Goal: Find specific page/section: Find specific page/section

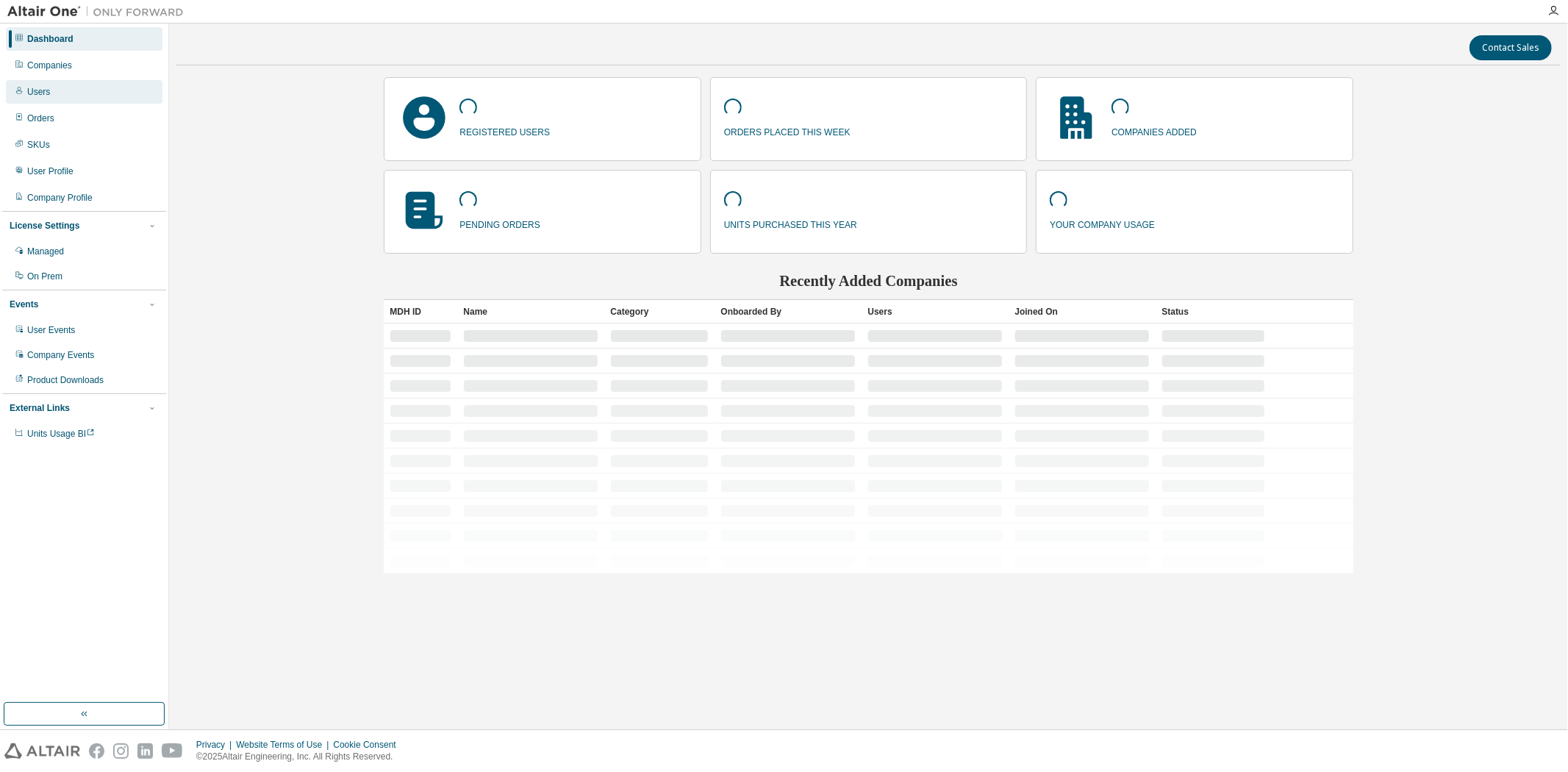
click at [49, 96] on div "Users" at bounding box center [84, 91] width 157 height 23
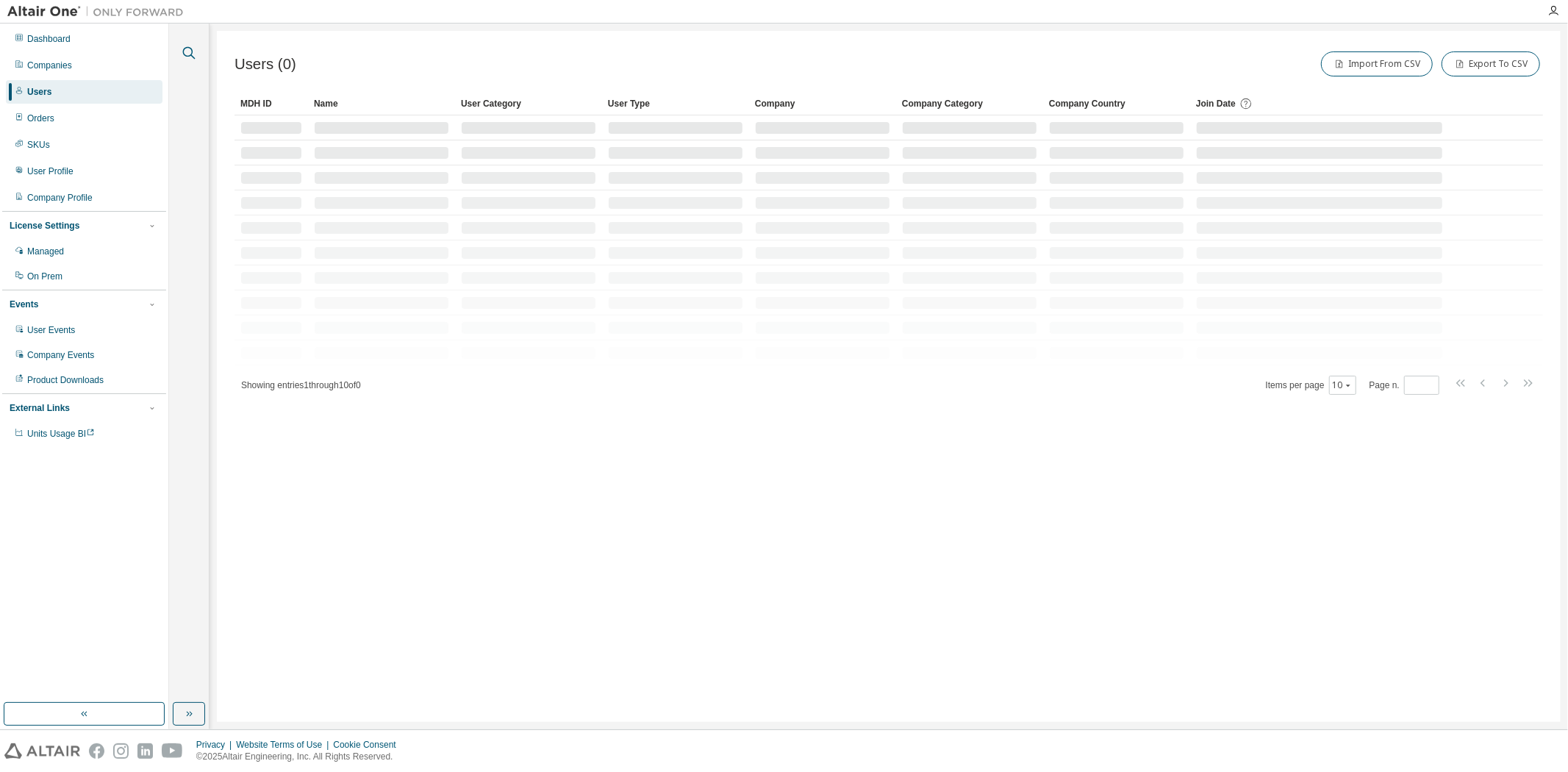
click at [181, 54] on icon "button" at bounding box center [189, 53] width 18 height 18
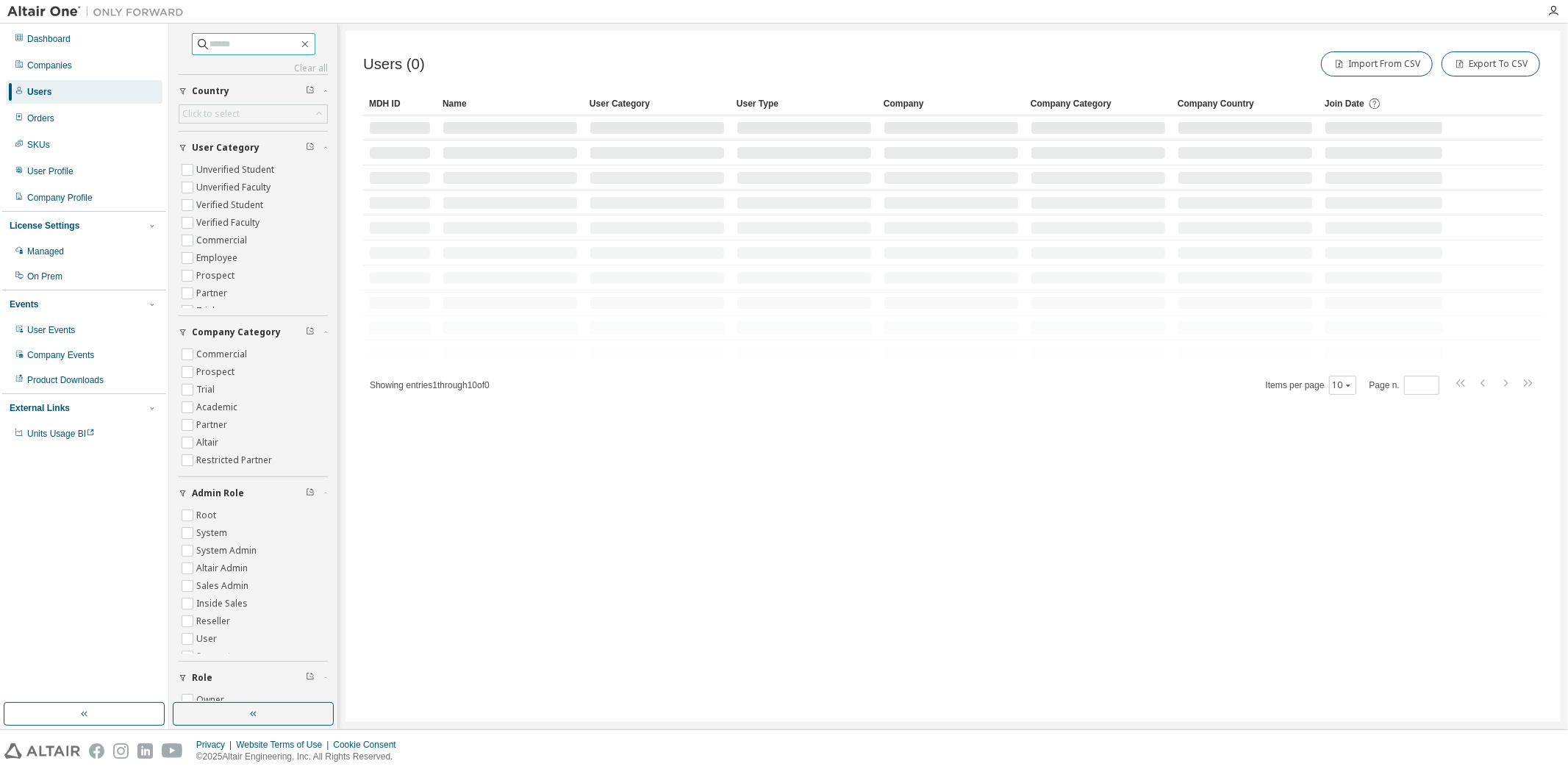
click at [211, 39] on input "text" at bounding box center [254, 44] width 88 height 14
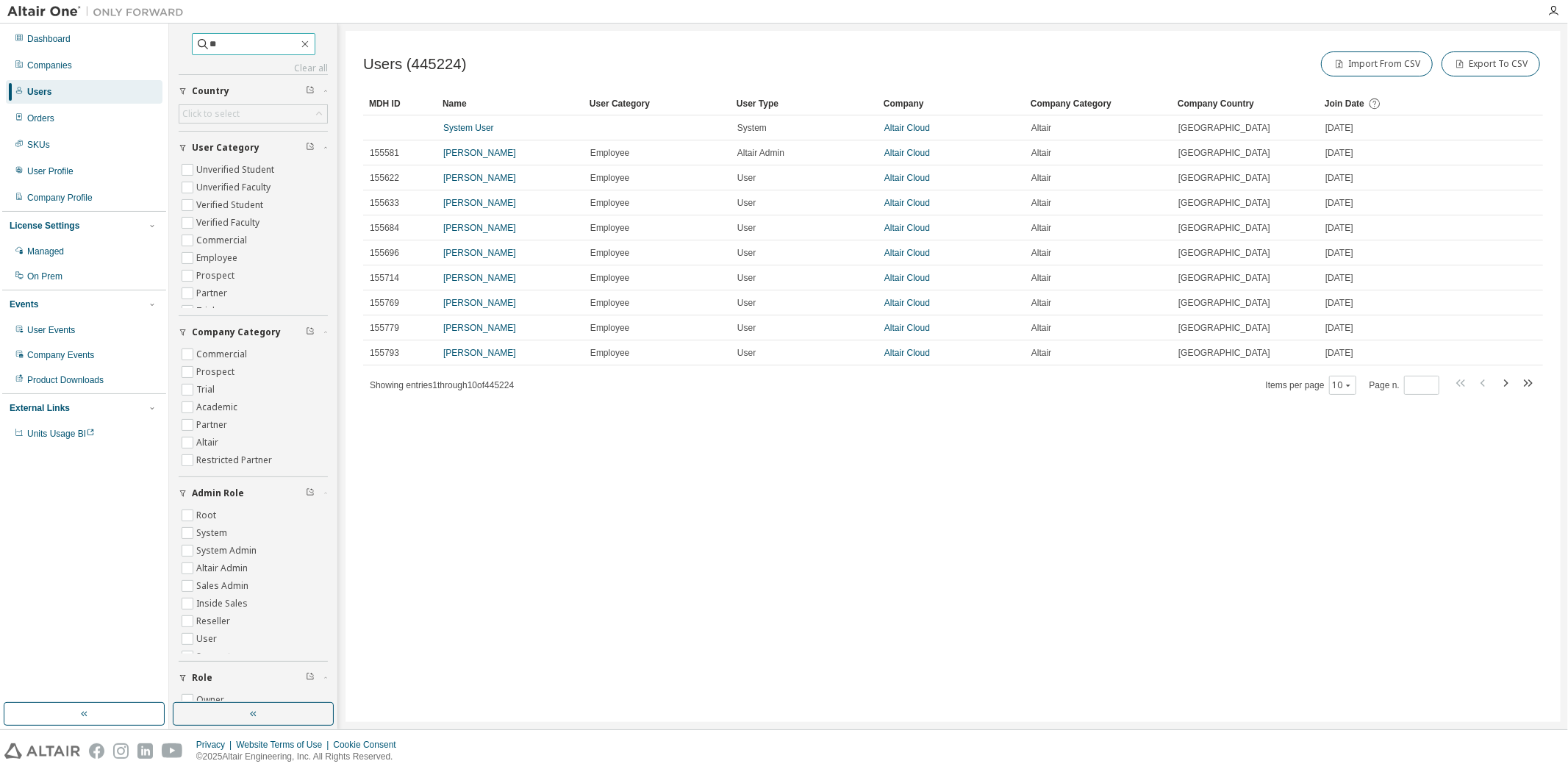
type input "*"
type input "**********"
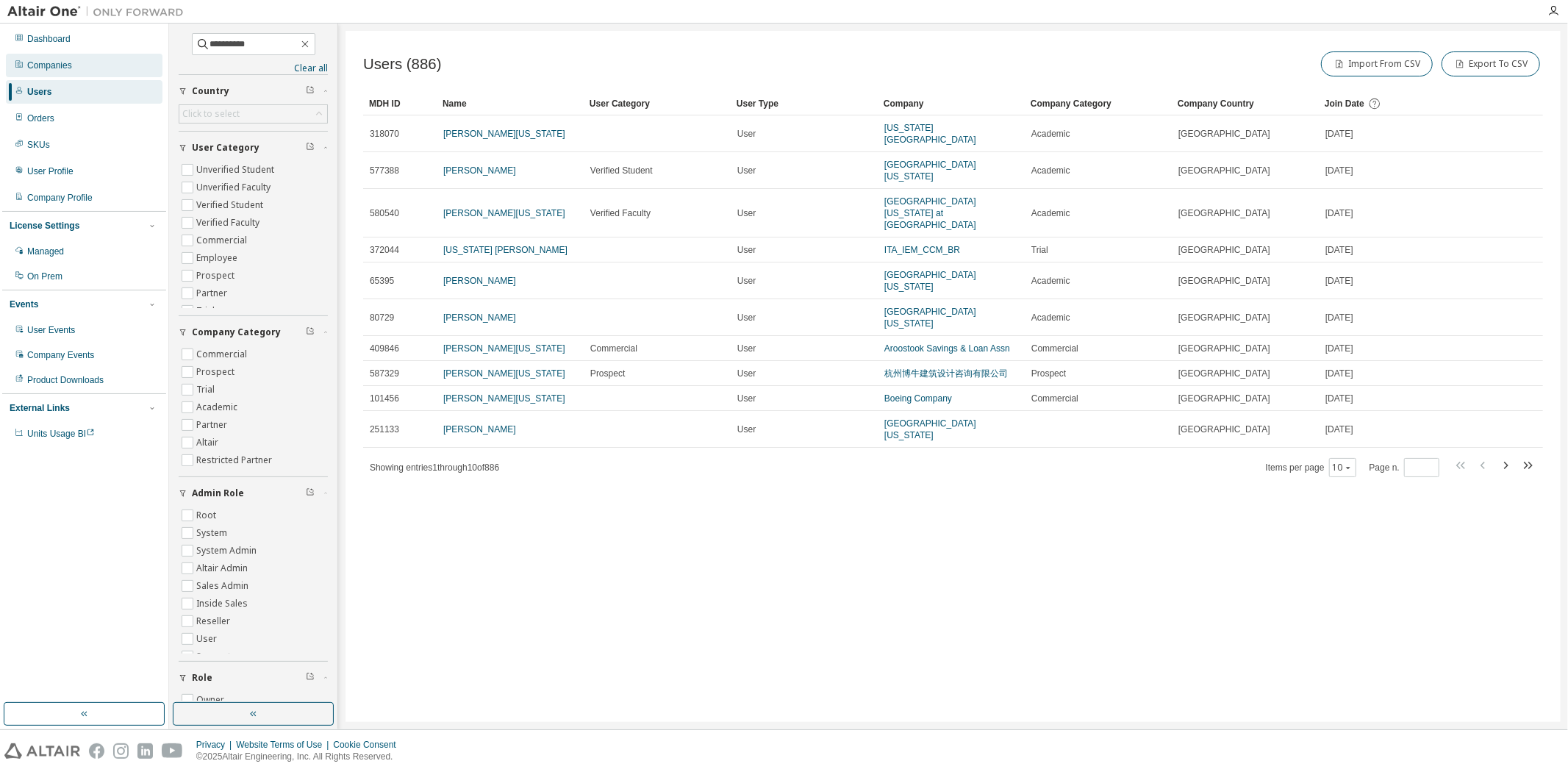
click at [77, 56] on div "Companies" at bounding box center [84, 65] width 157 height 23
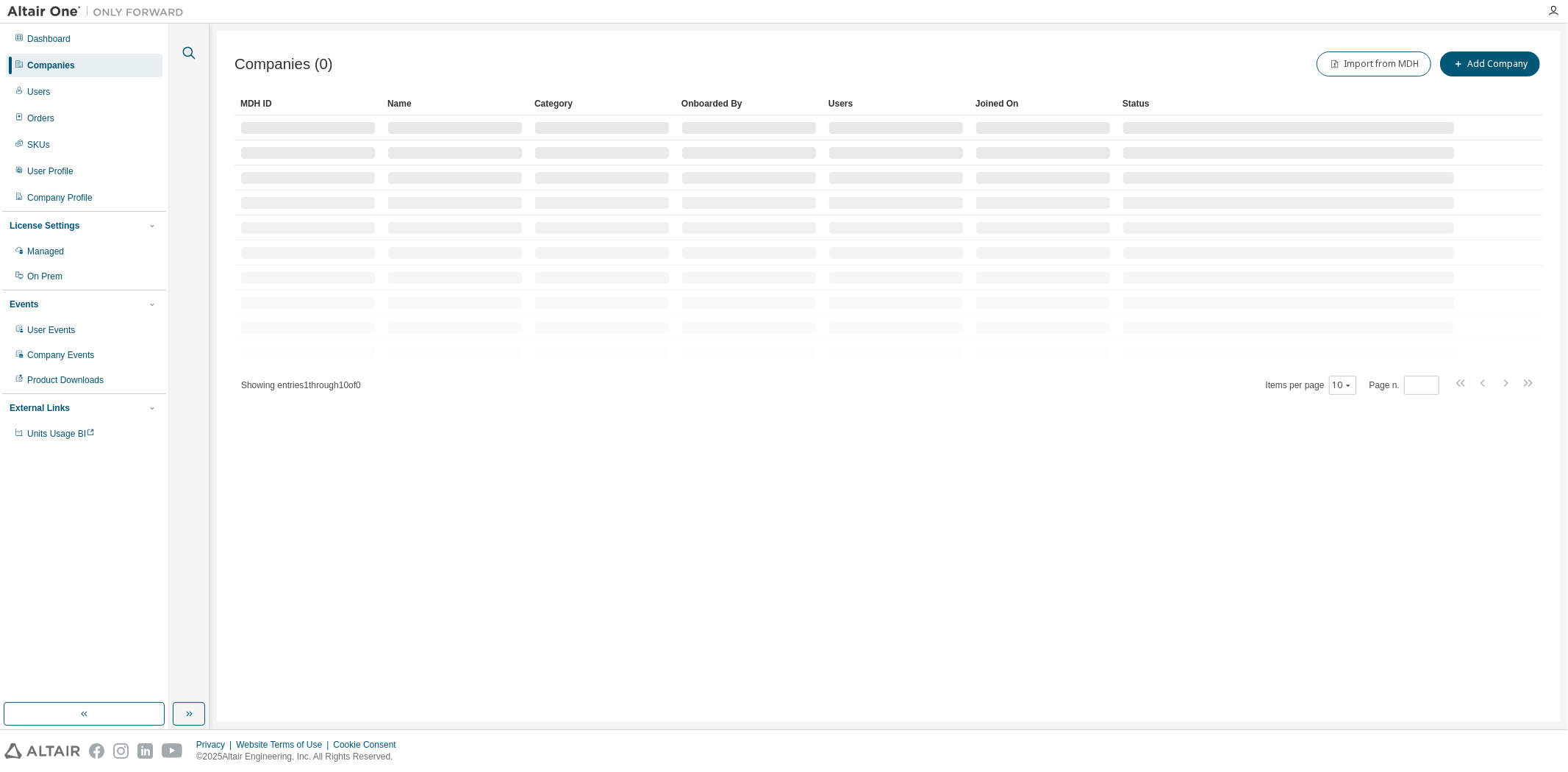
click at [192, 54] on icon "button" at bounding box center [189, 54] width 13 height 13
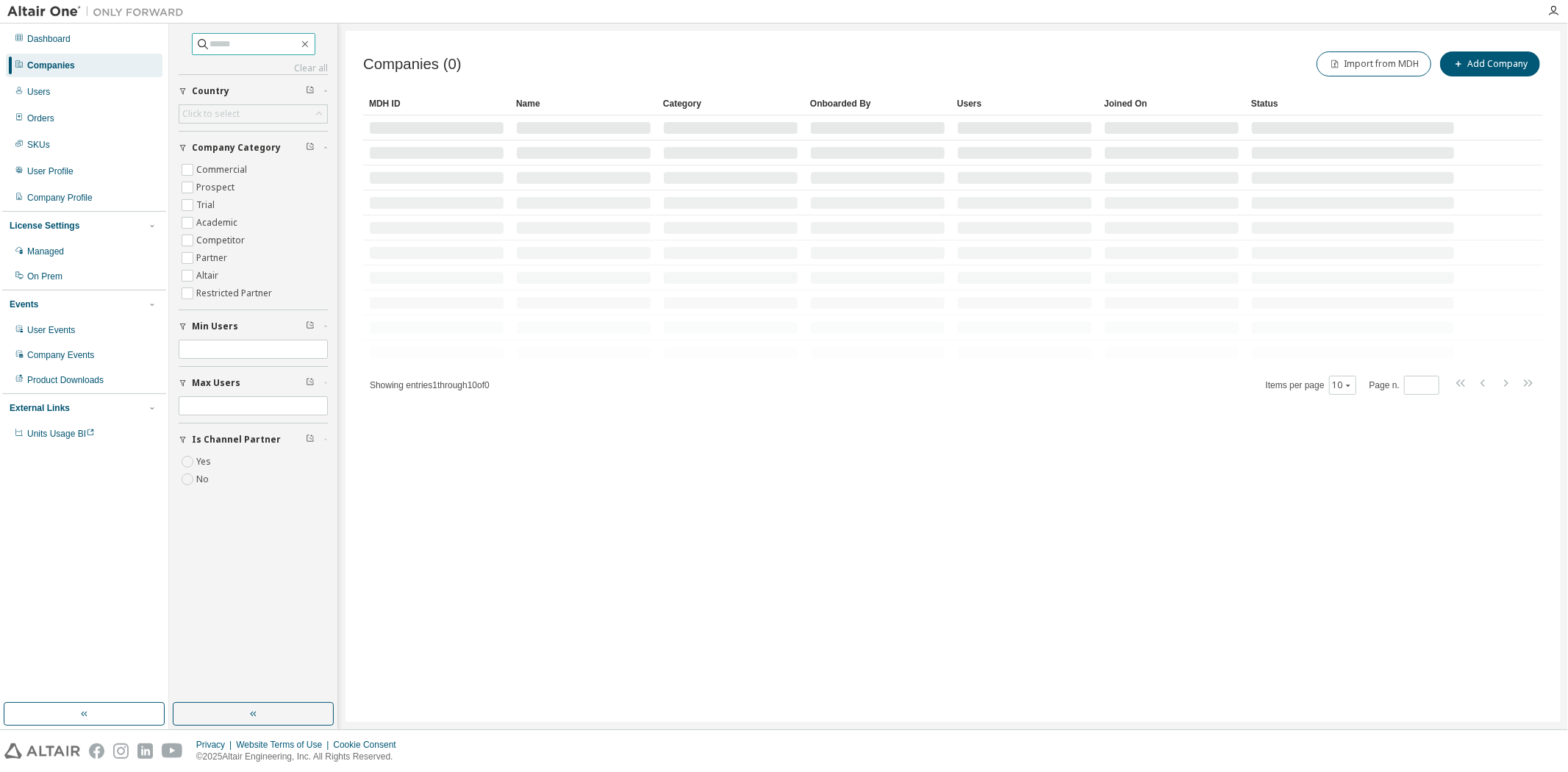
click at [215, 46] on input "text" at bounding box center [254, 44] width 88 height 14
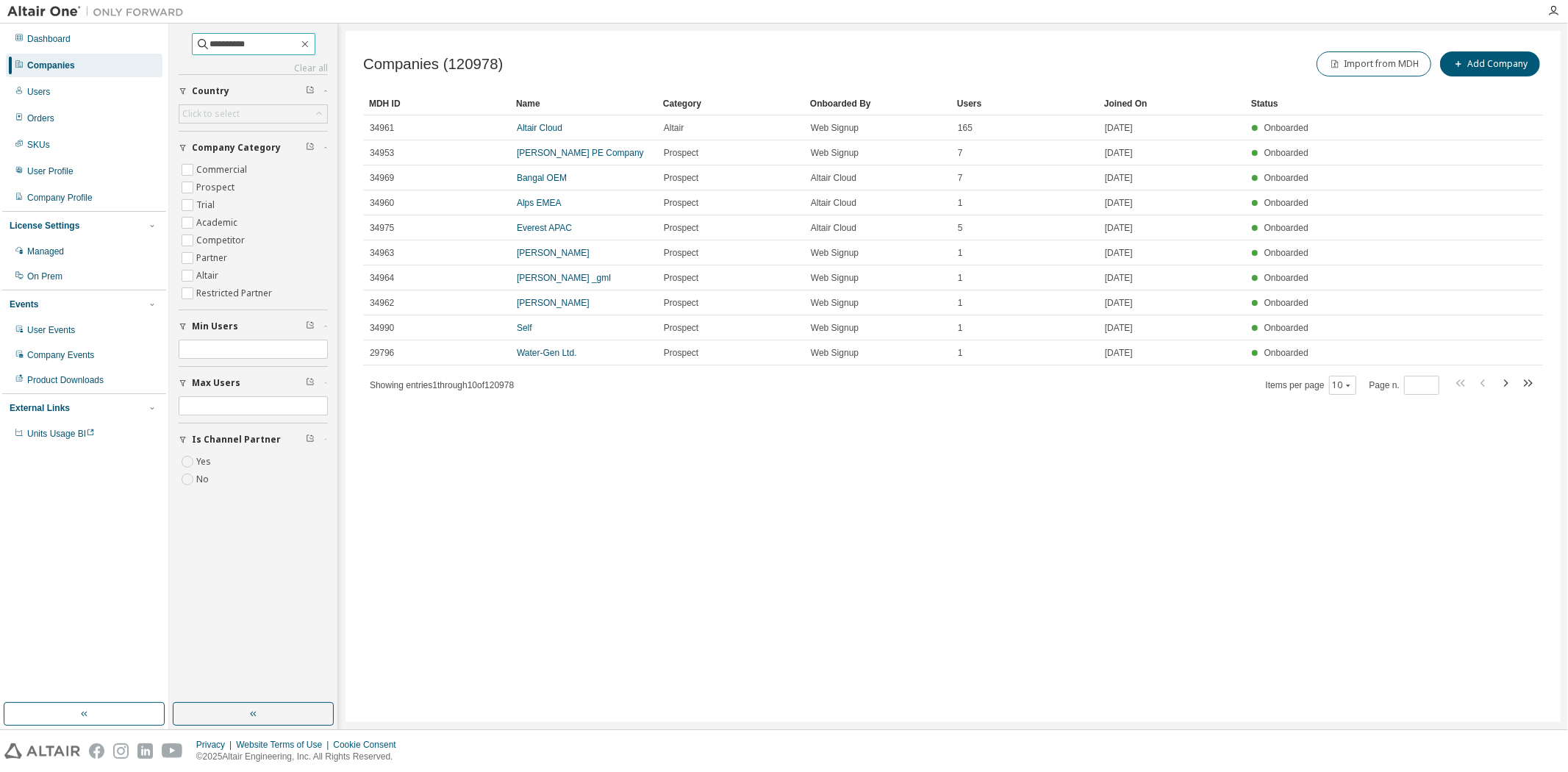
type input "**********"
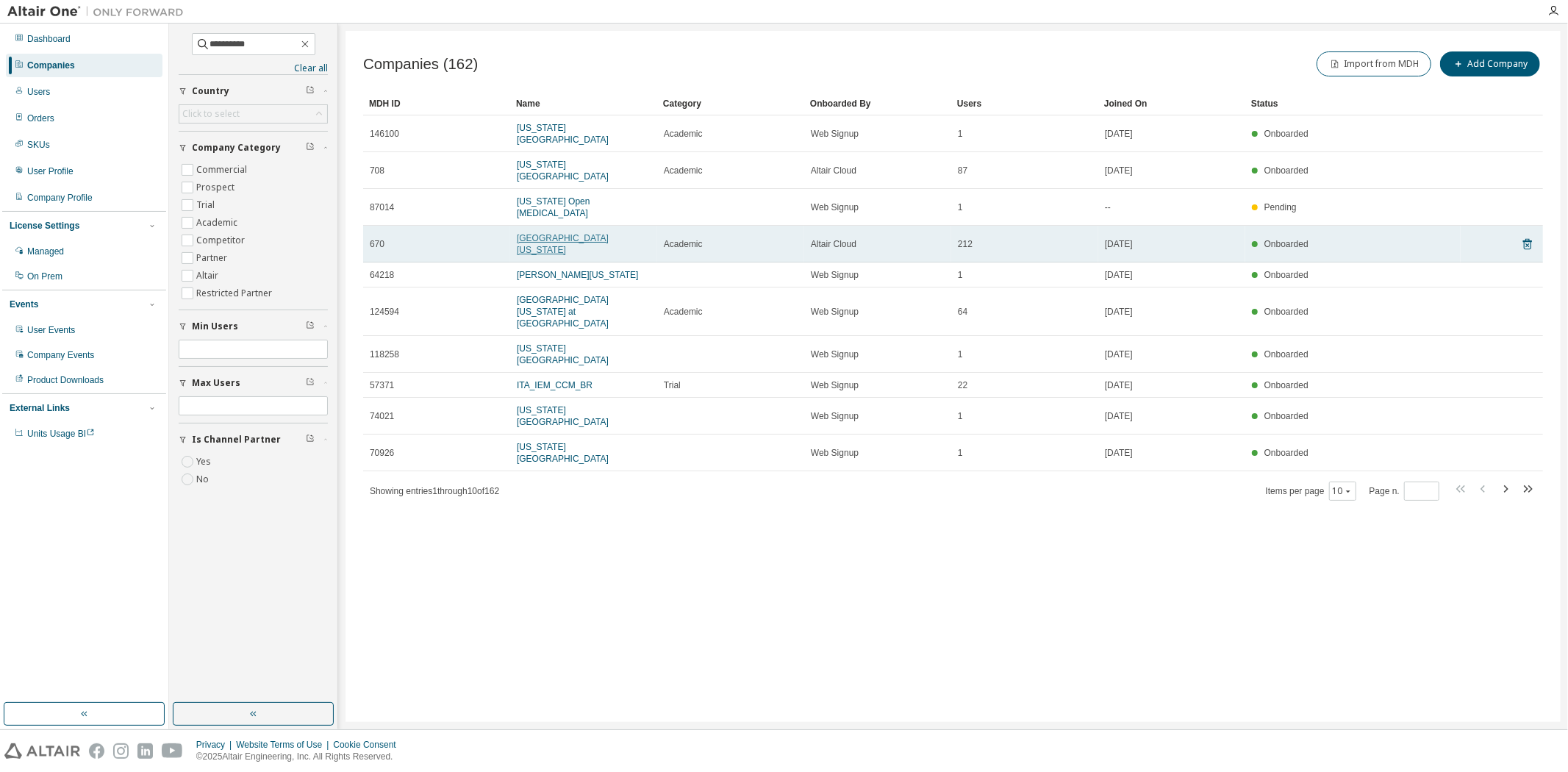
click at [534, 233] on link "[GEOGRAPHIC_DATA][US_STATE]" at bounding box center [563, 244] width 92 height 22
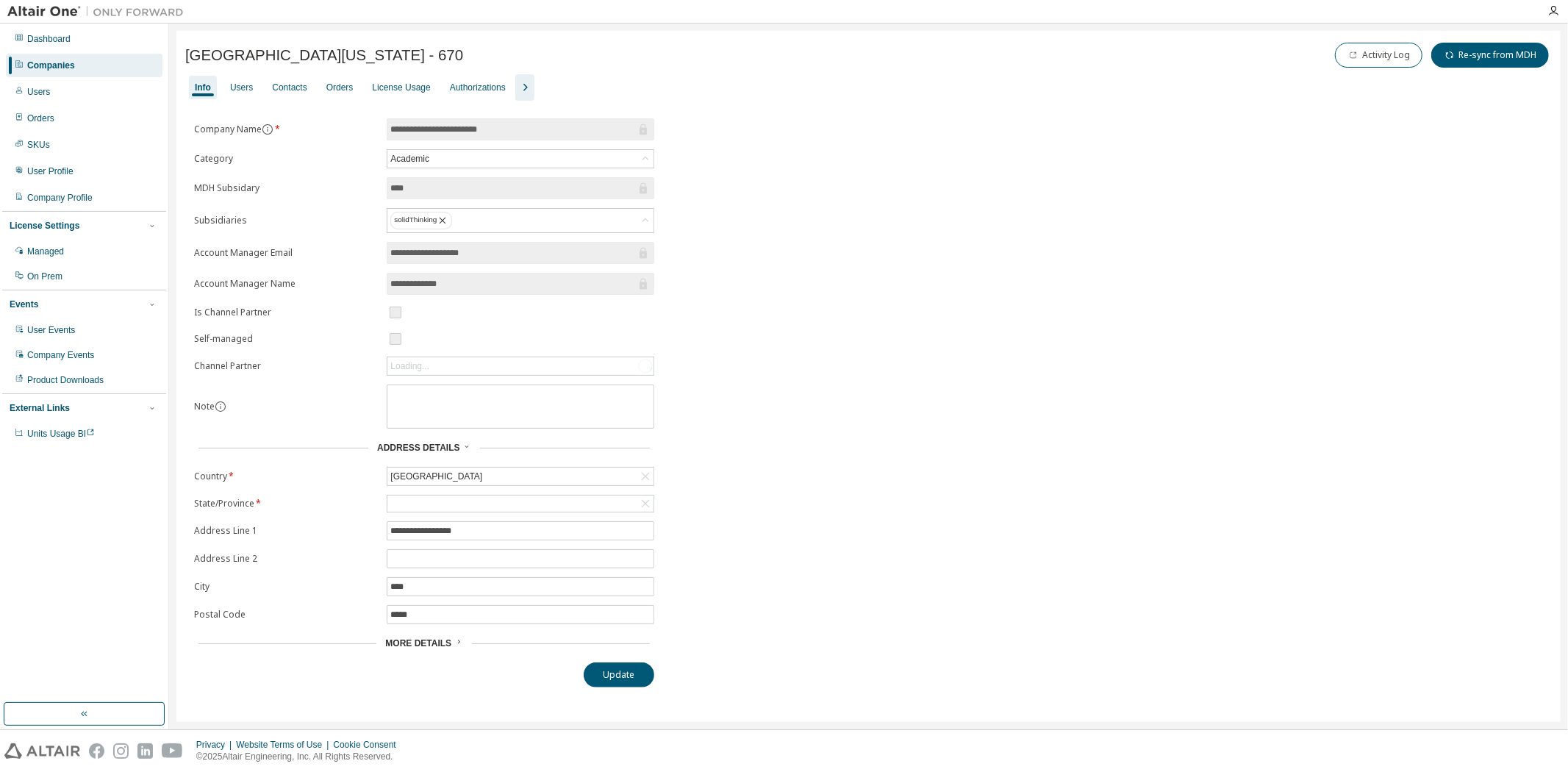
click at [515, 77] on button "button" at bounding box center [524, 88] width 19 height 27
click at [255, 90] on div "Users" at bounding box center [241, 88] width 35 height 23
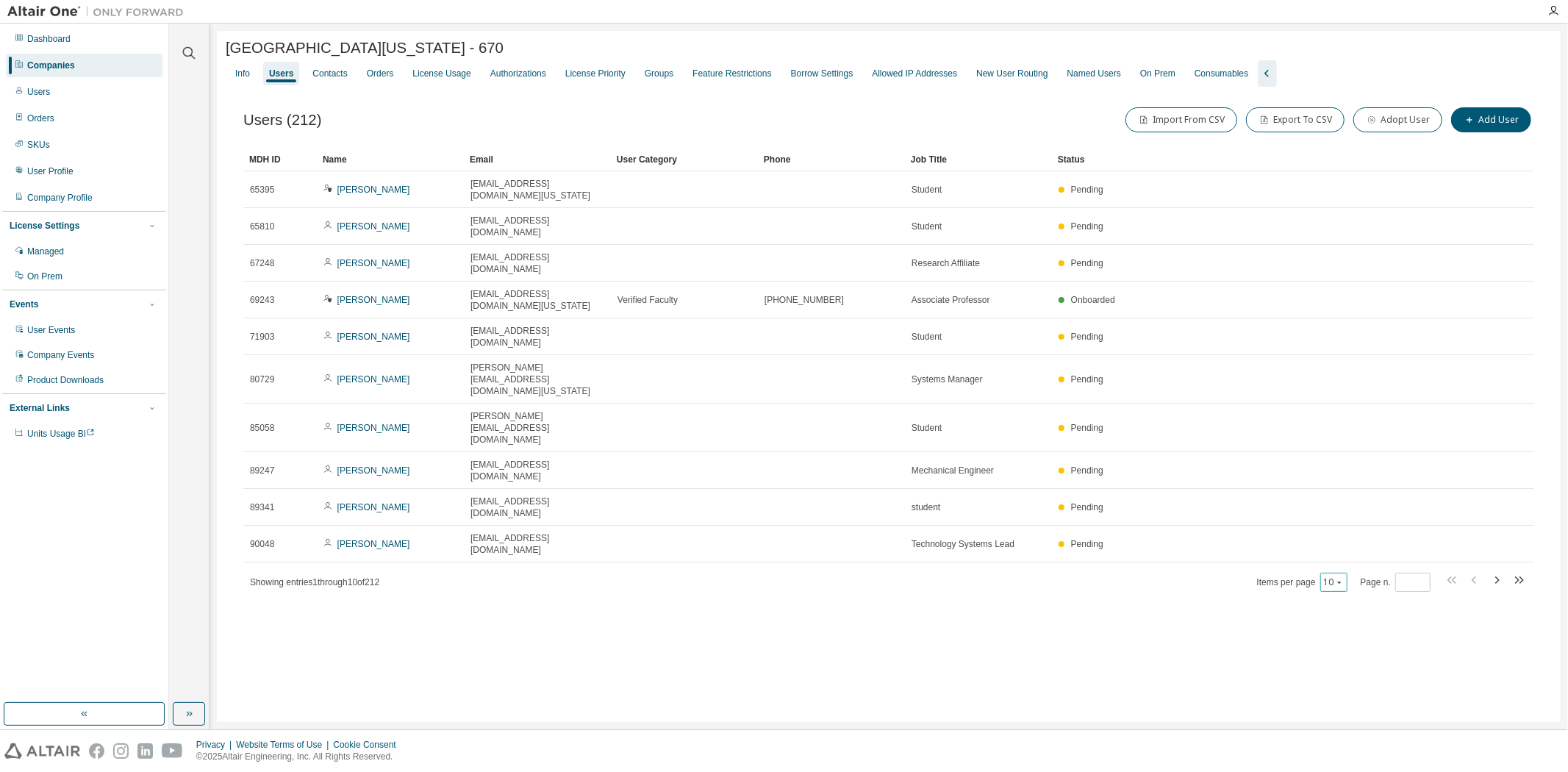
click at [1344, 576] on button "10" at bounding box center [1334, 581] width 20 height 12
click at [1340, 527] on div "100" at bounding box center [1381, 535] width 117 height 18
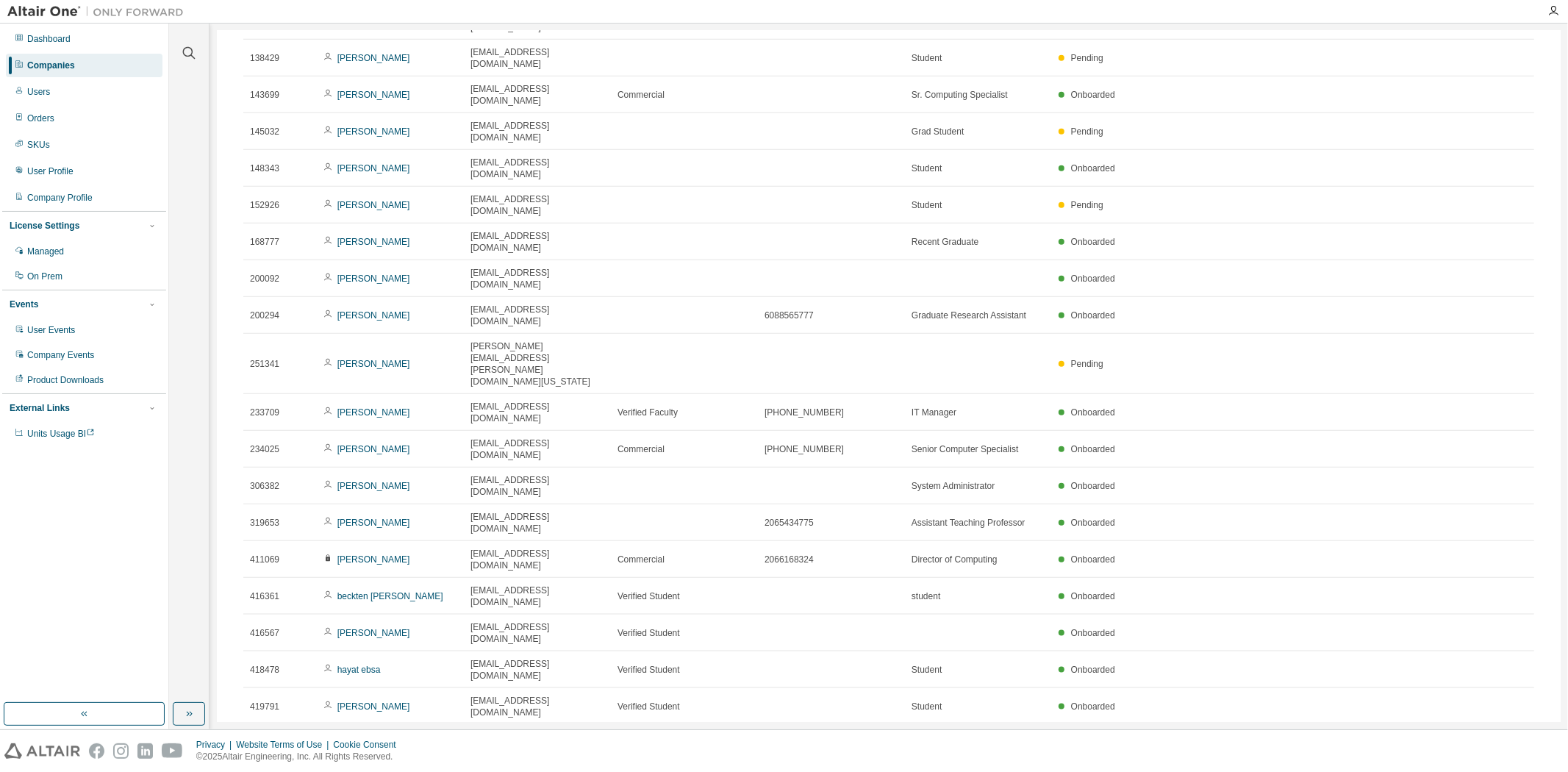
scroll to position [1224, 0]
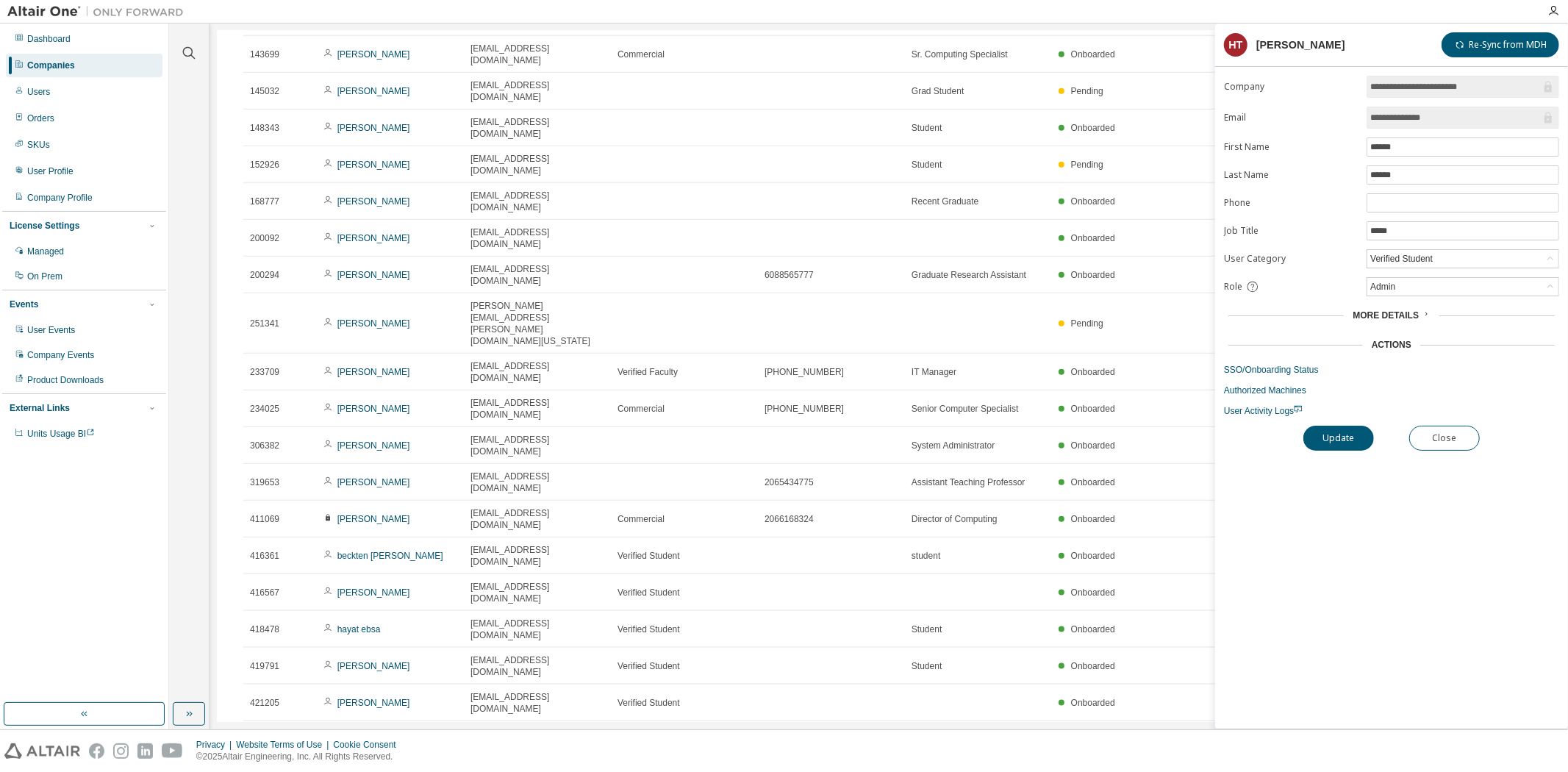
copy span "UWSVT"
click at [1388, 316] on span "More Details" at bounding box center [1386, 314] width 66 height 10
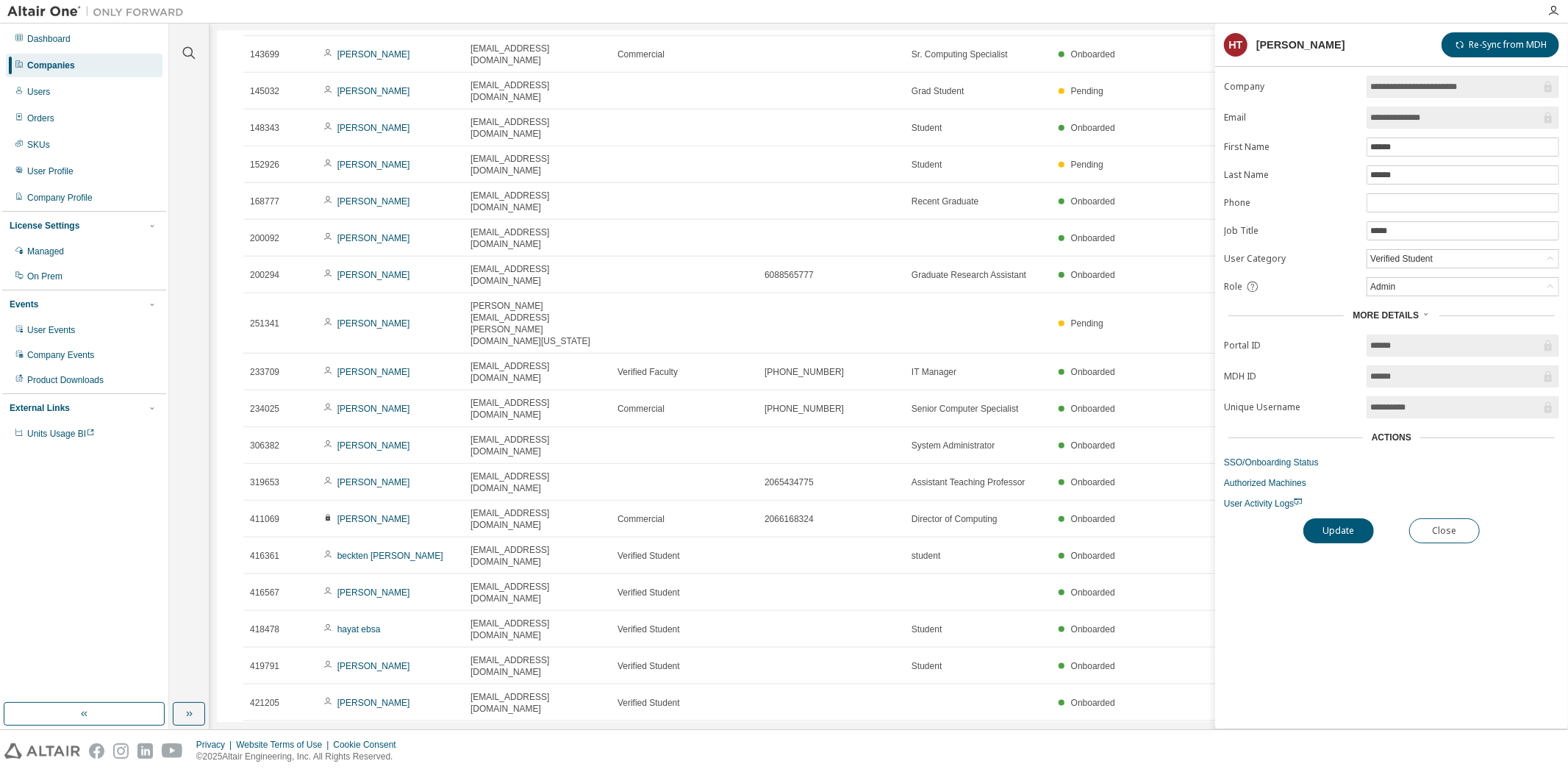
click at [35, 12] on img at bounding box center [99, 12] width 184 height 14
click at [30, 39] on div "Dashboard" at bounding box center [48, 39] width 43 height 12
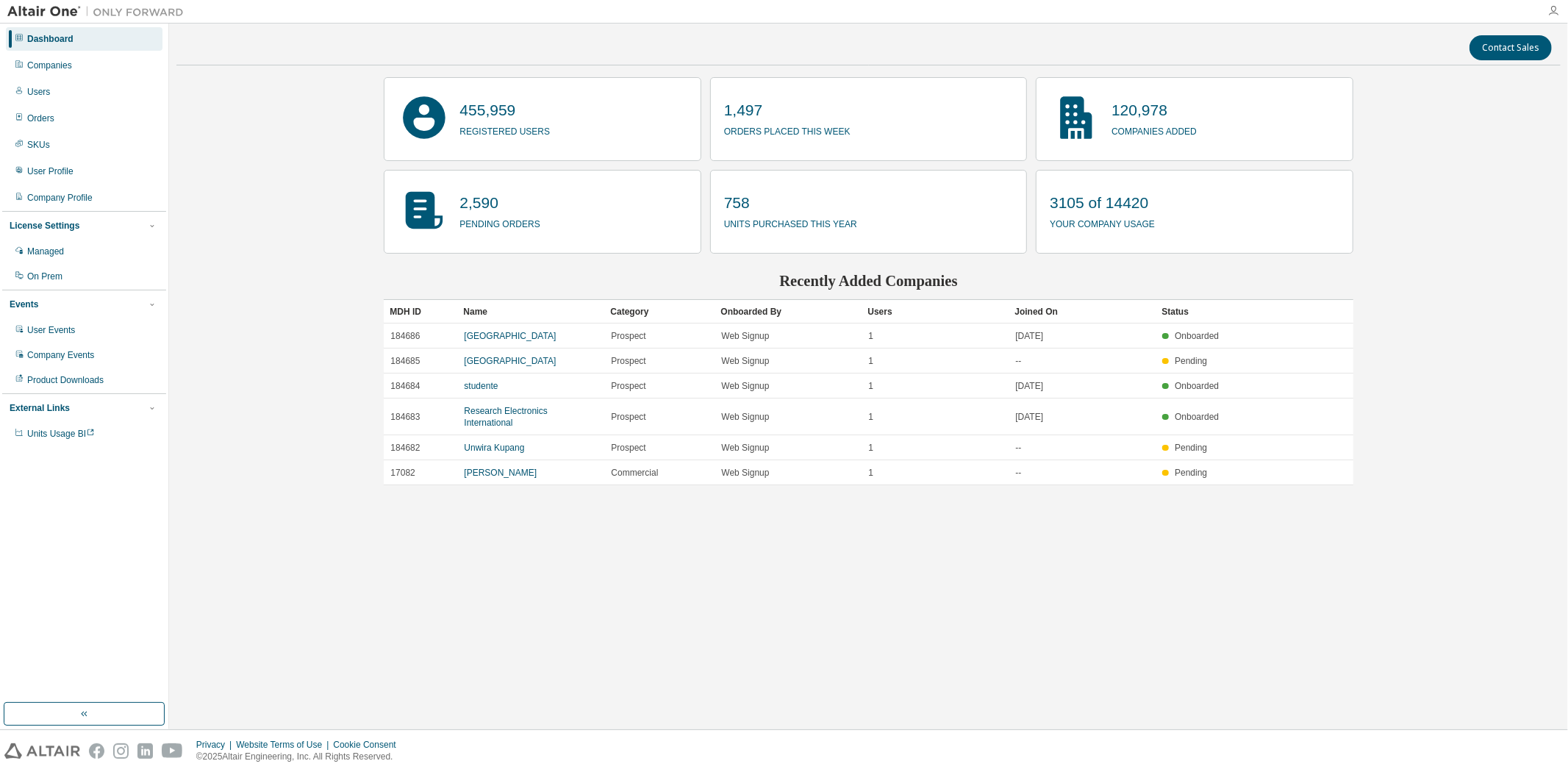
click at [1555, 9] on icon "button" at bounding box center [1553, 11] width 12 height 12
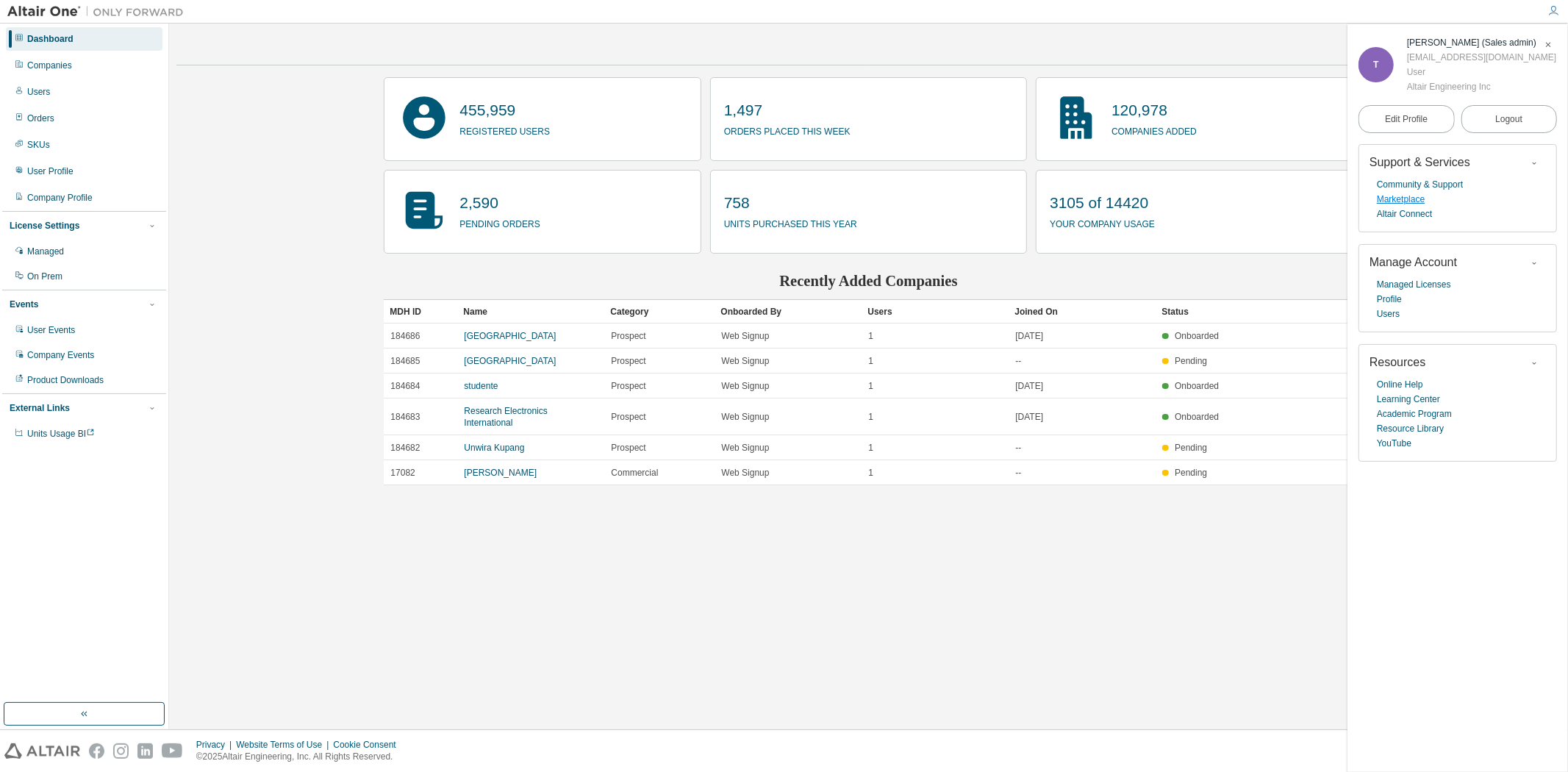
click at [1406, 199] on link "Marketplace" at bounding box center [1400, 199] width 47 height 14
